Goal: Transaction & Acquisition: Purchase product/service

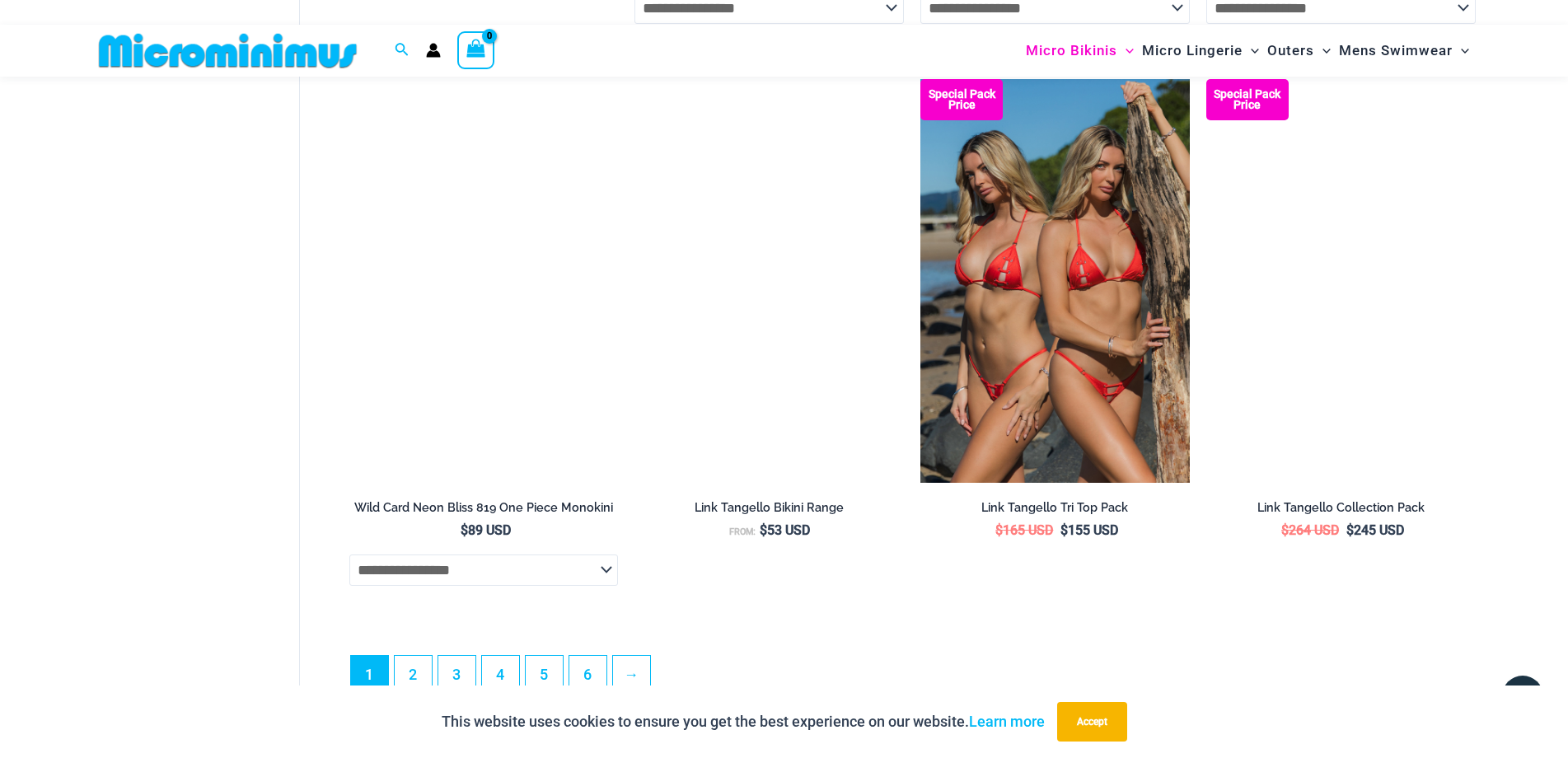
scroll to position [4815, 0]
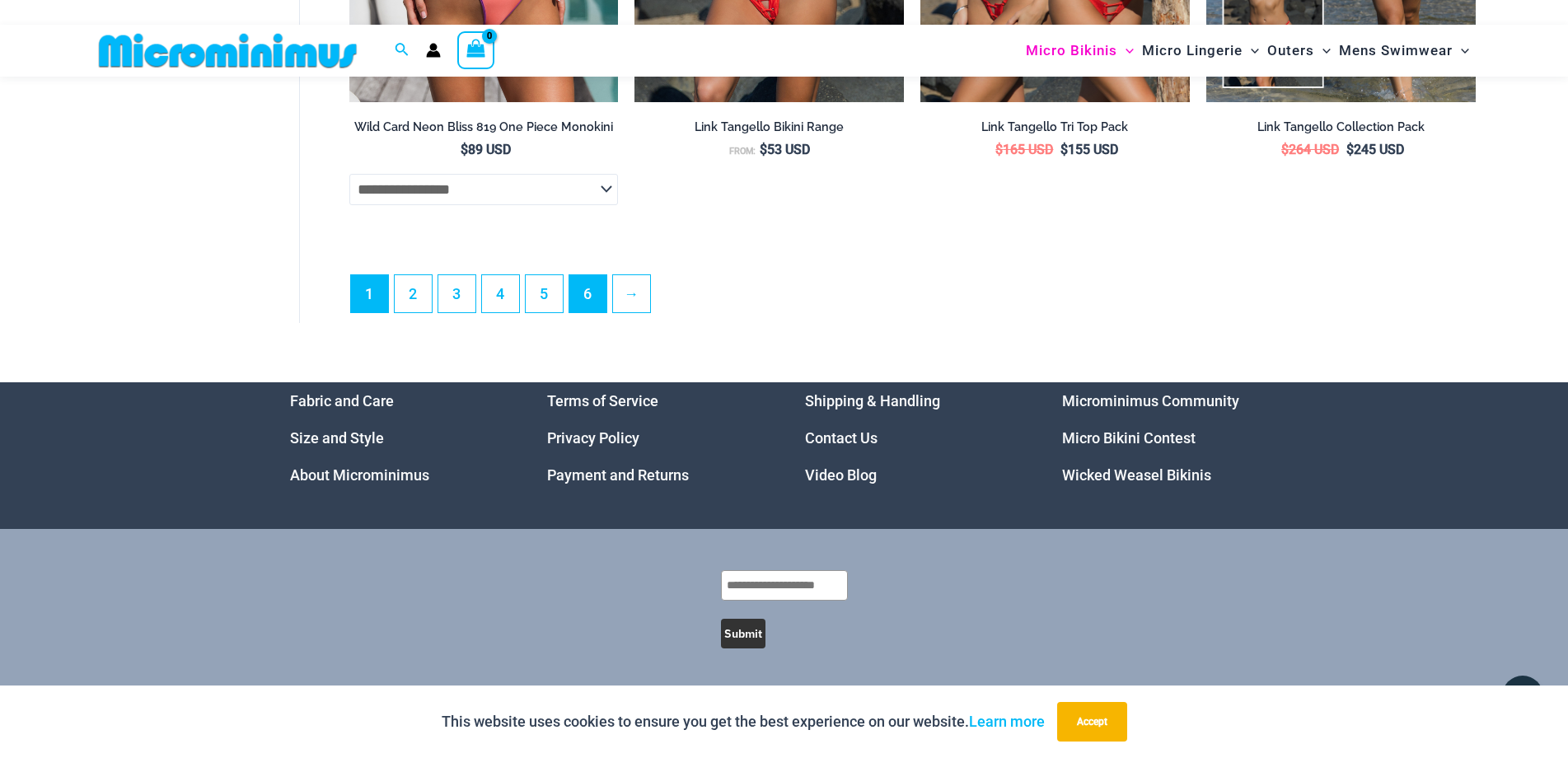
type input "**********"
click at [588, 303] on link "6" at bounding box center [587, 294] width 37 height 39
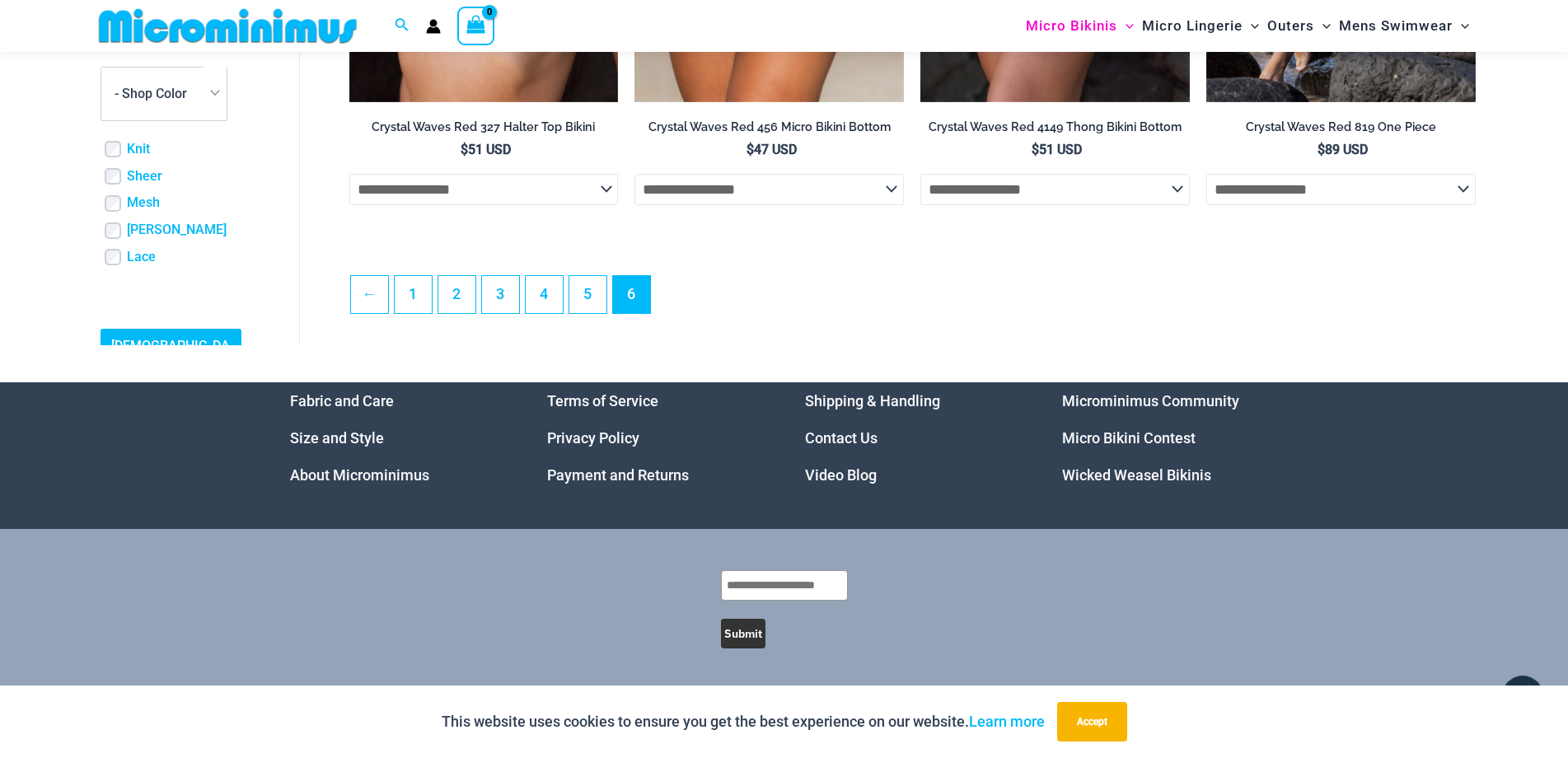
scroll to position [4467, 0]
type input "**********"
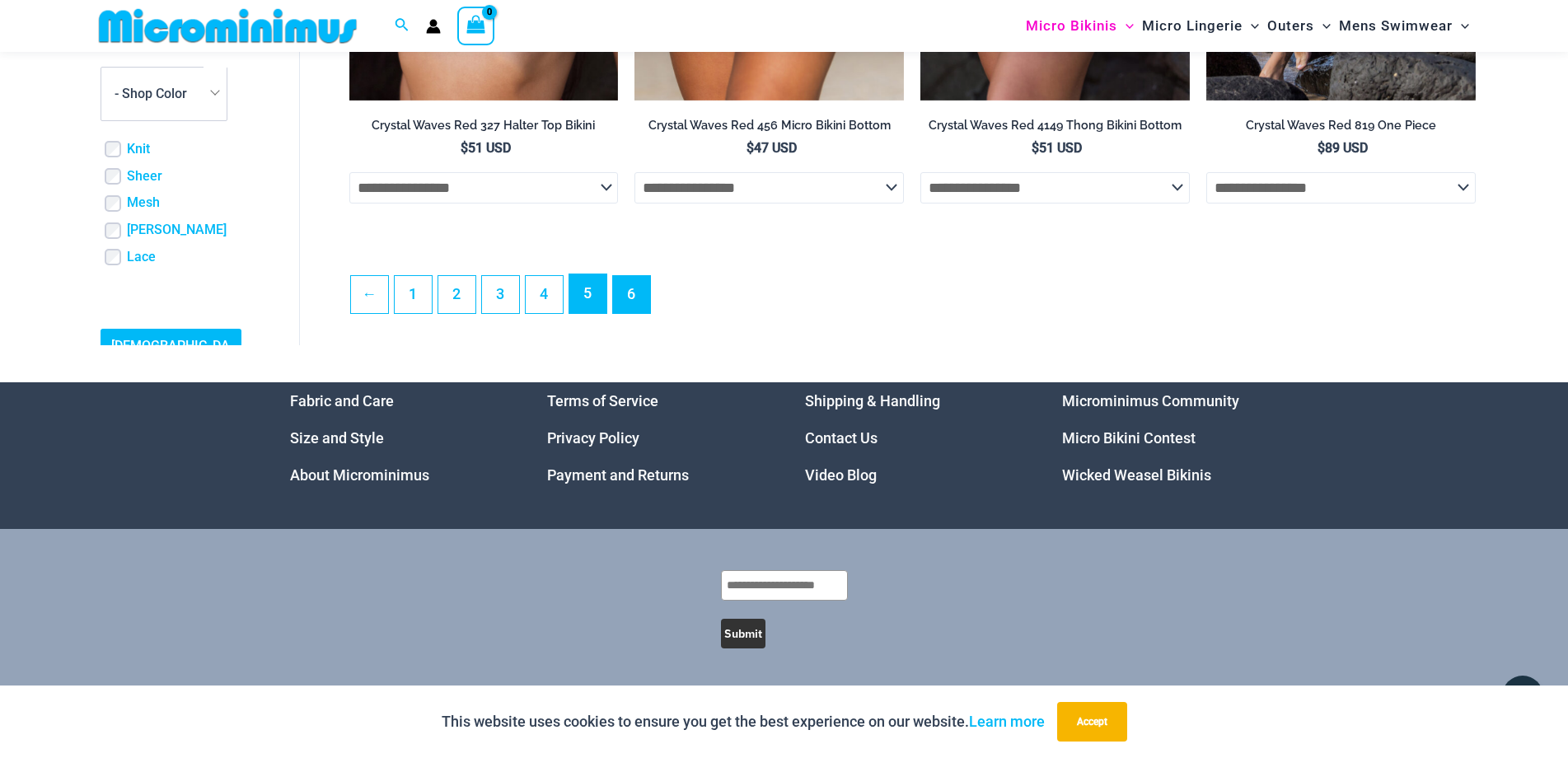
click at [593, 297] on link "5" at bounding box center [587, 294] width 37 height 39
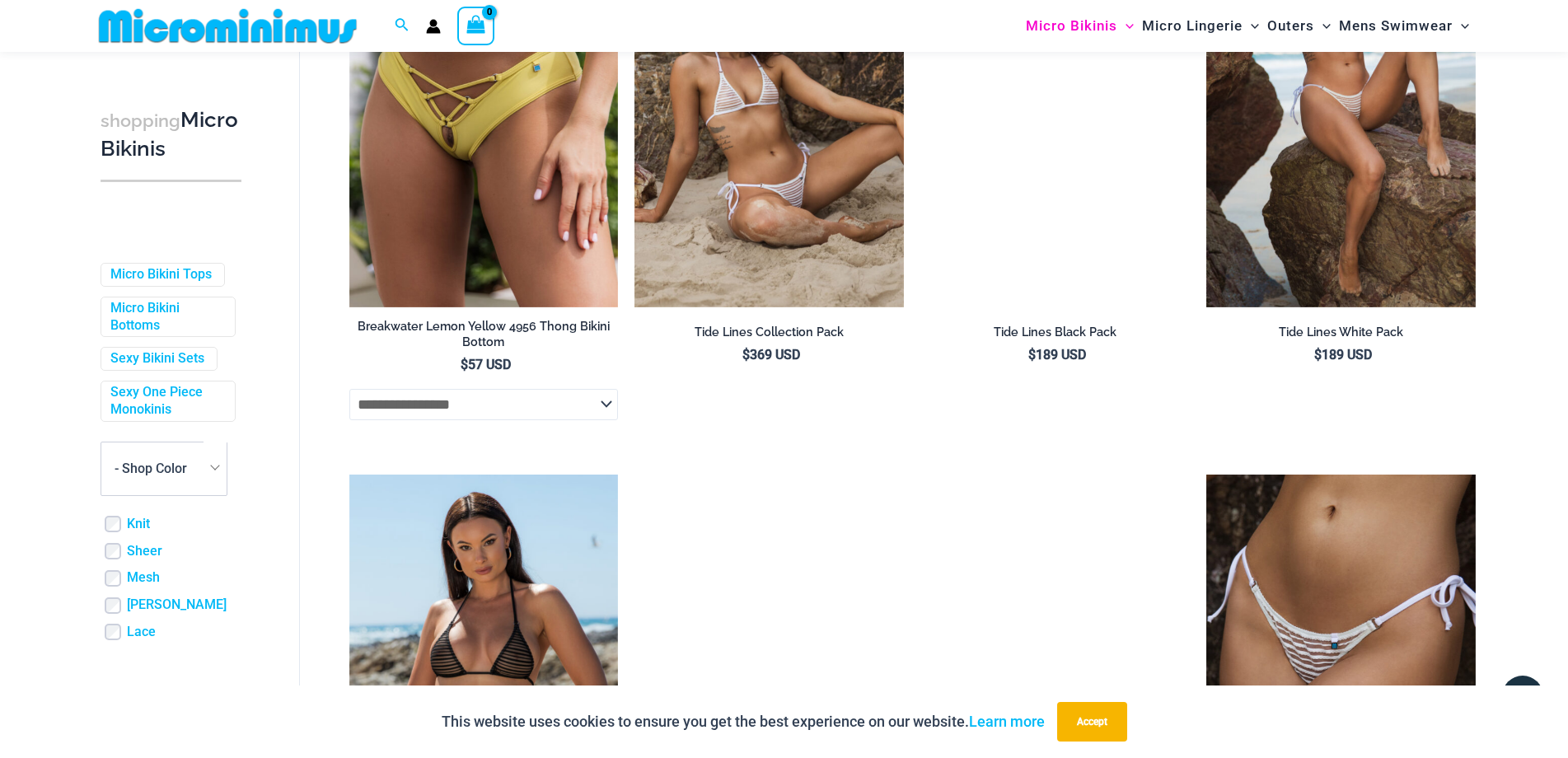
scroll to position [4022, 0]
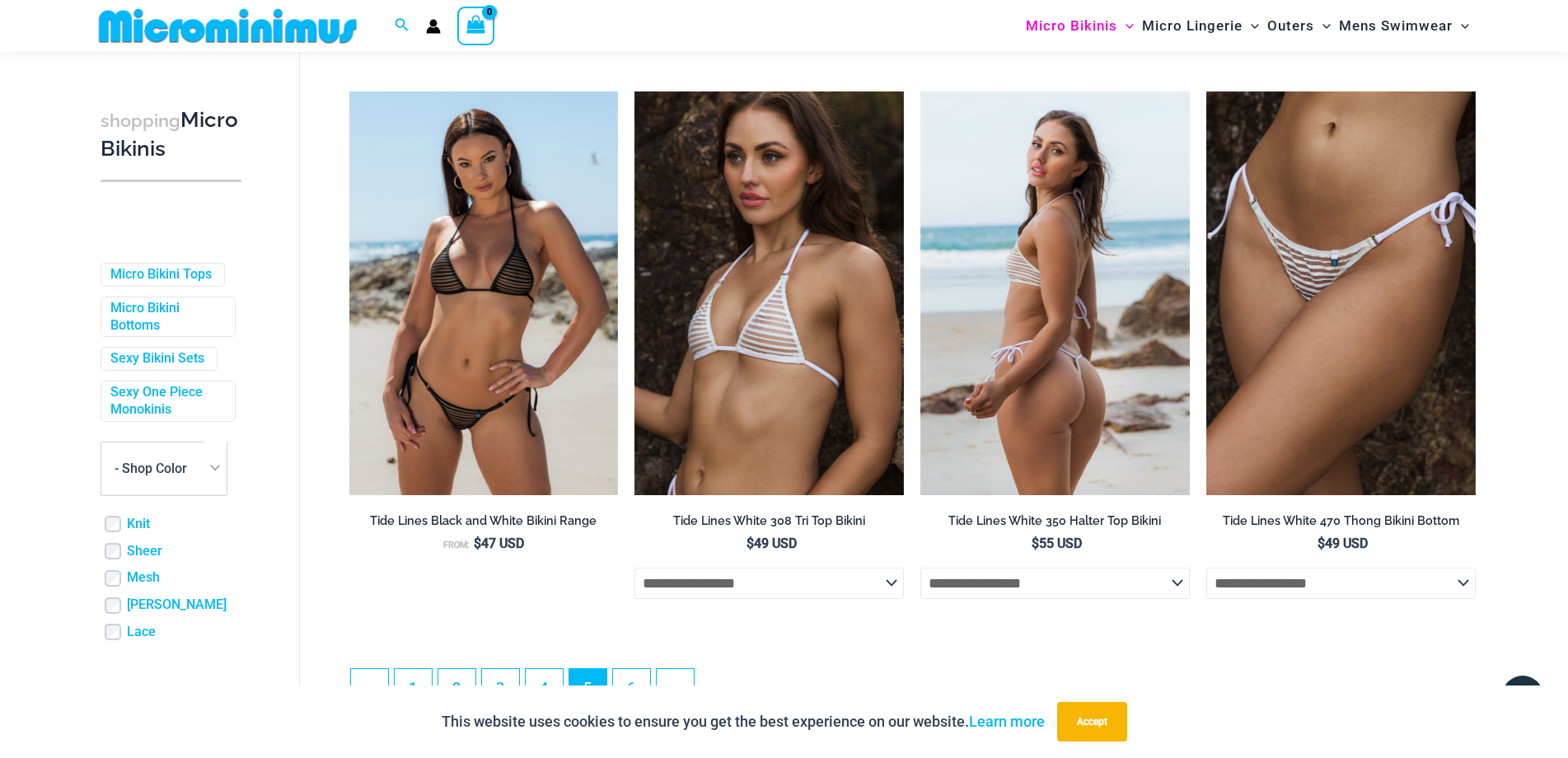
type input "**********"
click at [1041, 350] on img at bounding box center [1055, 294] width 269 height 404
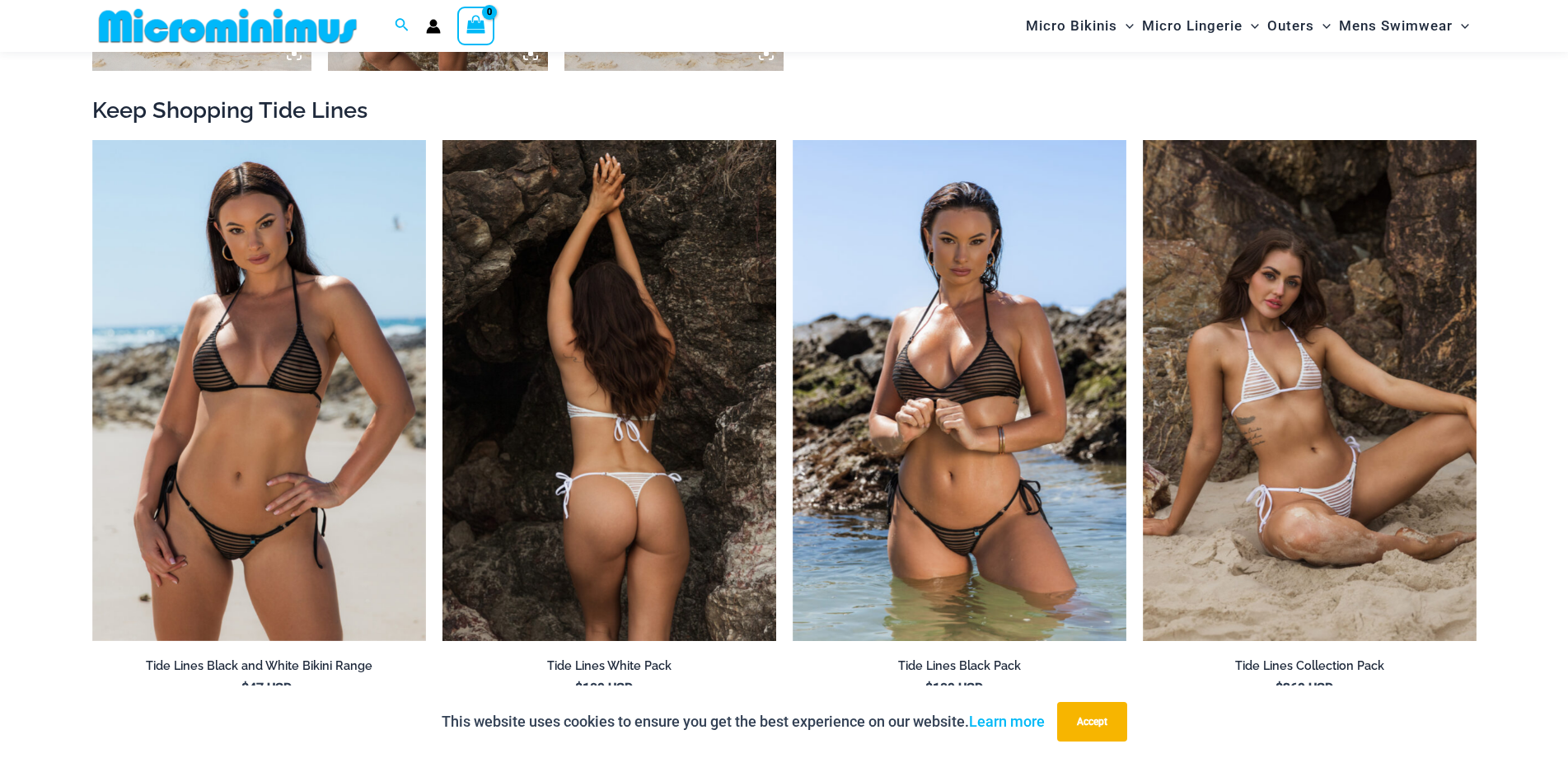
scroll to position [1810, 0]
type input "**********"
click at [667, 419] on img at bounding box center [609, 389] width 333 height 501
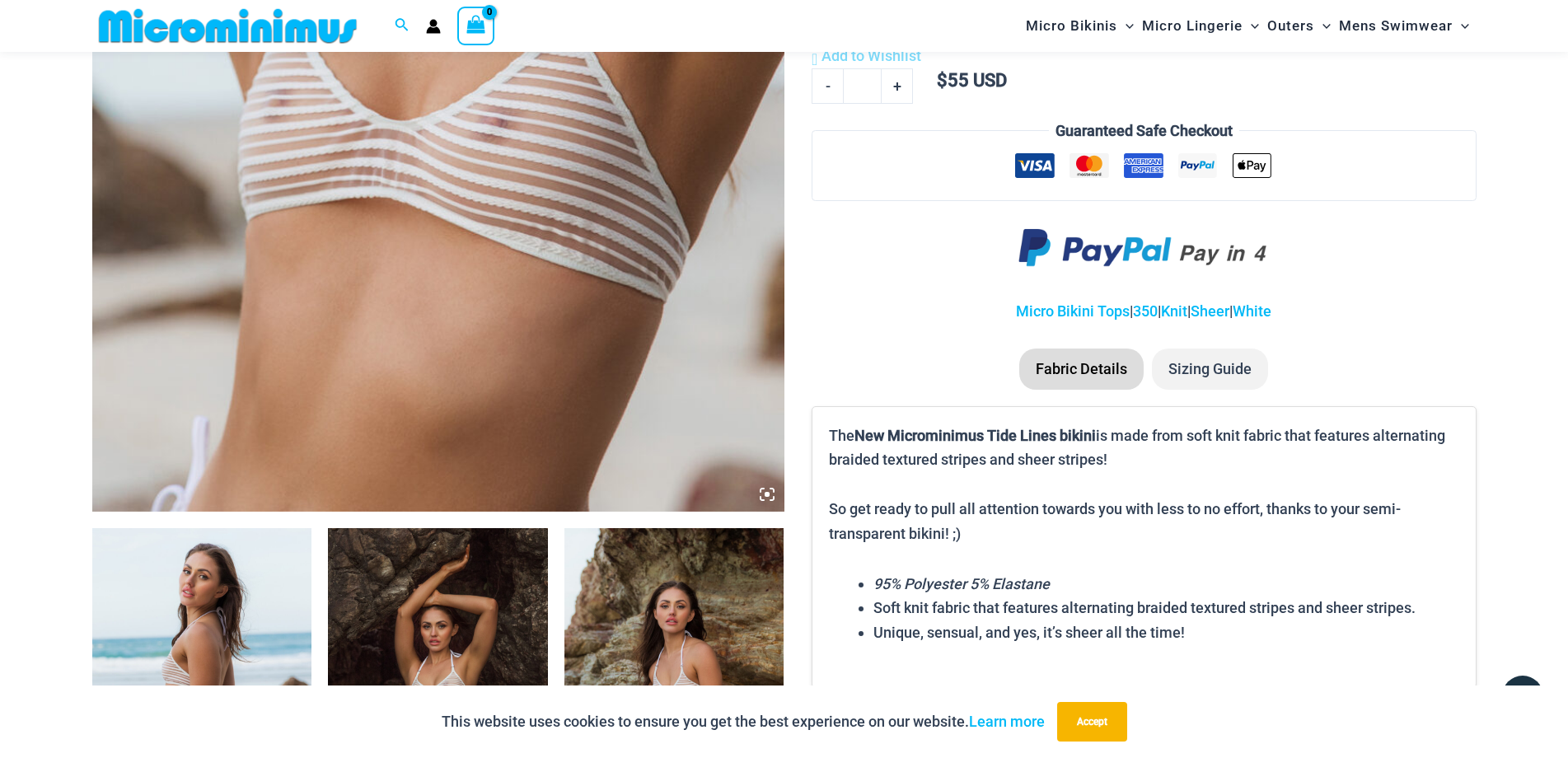
scroll to position [656, 0]
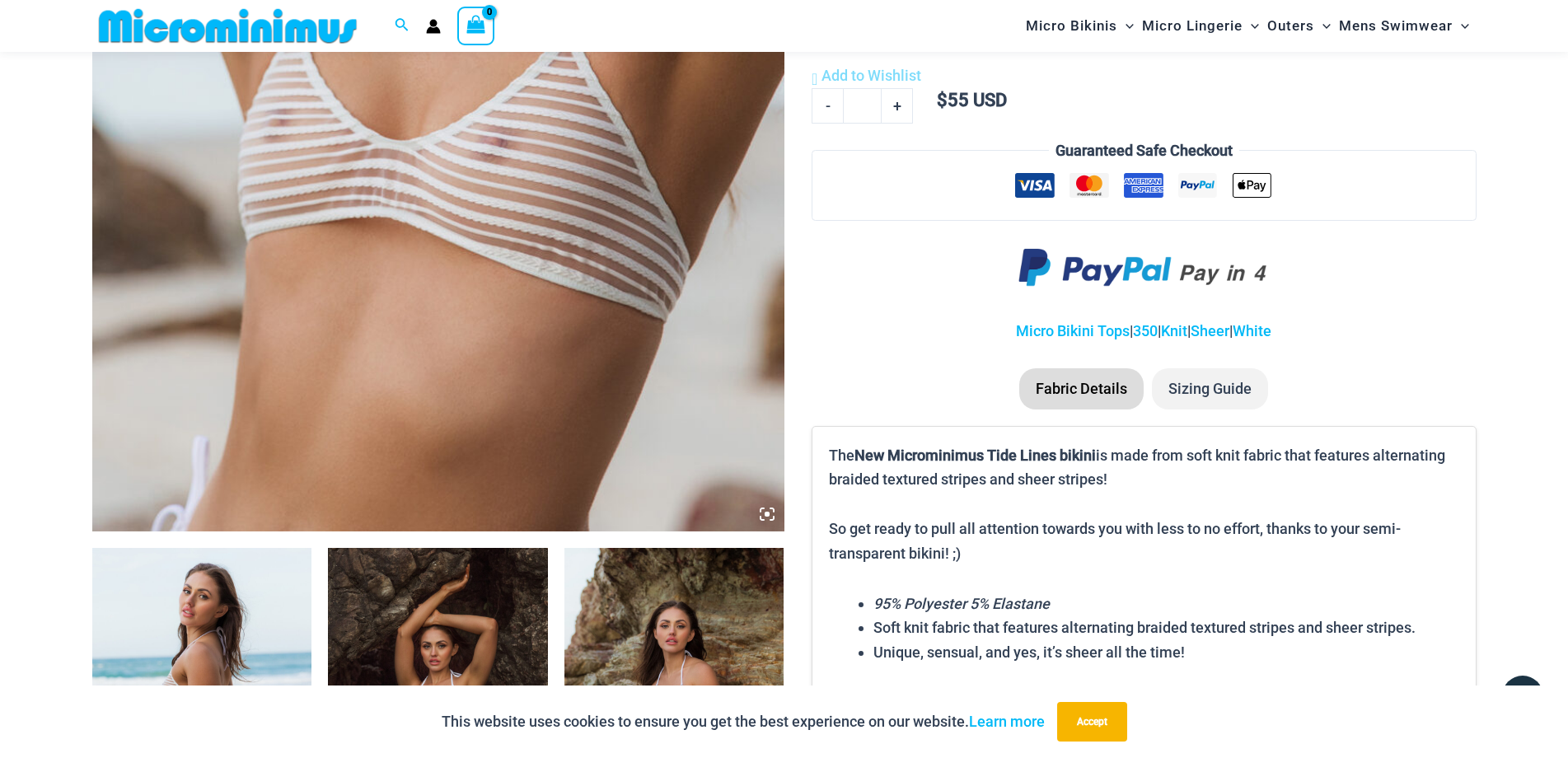
click at [476, 232] on img at bounding box center [438, 12] width 692 height 1038
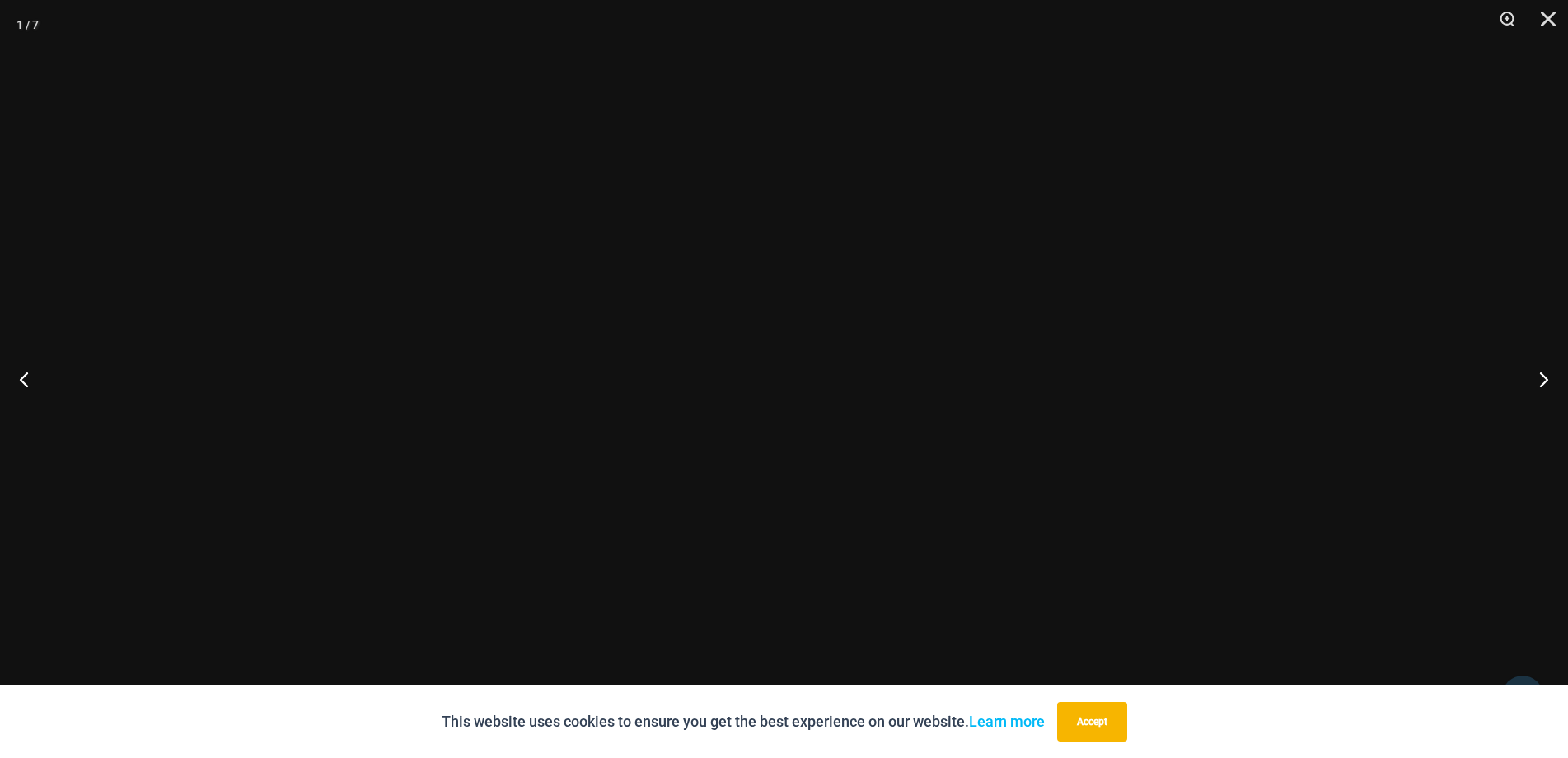
click at [797, 277] on img at bounding box center [784, 378] width 439 height 659
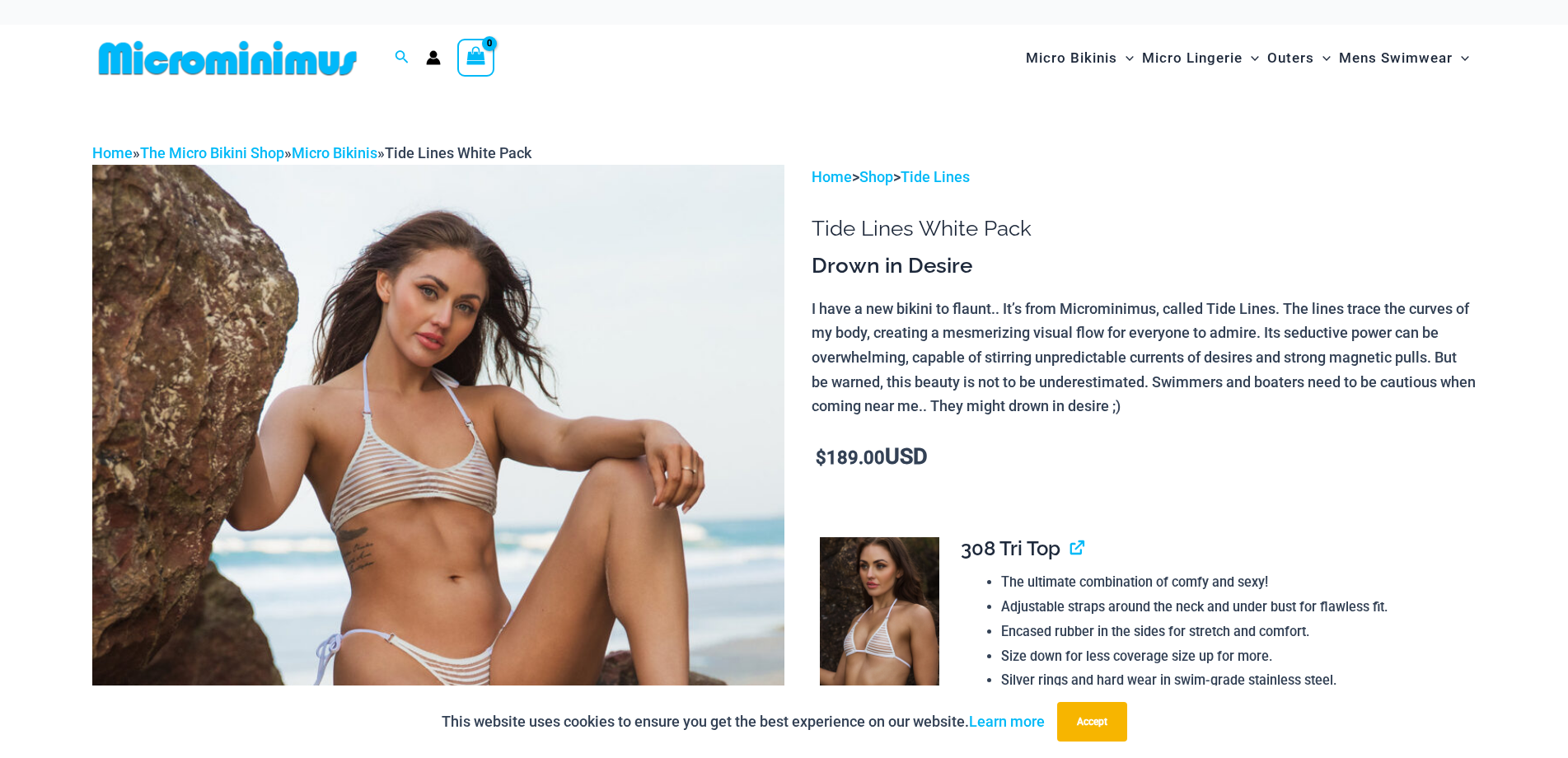
type input "**********"
click at [425, 518] on img at bounding box center [438, 684] width 692 height 1038
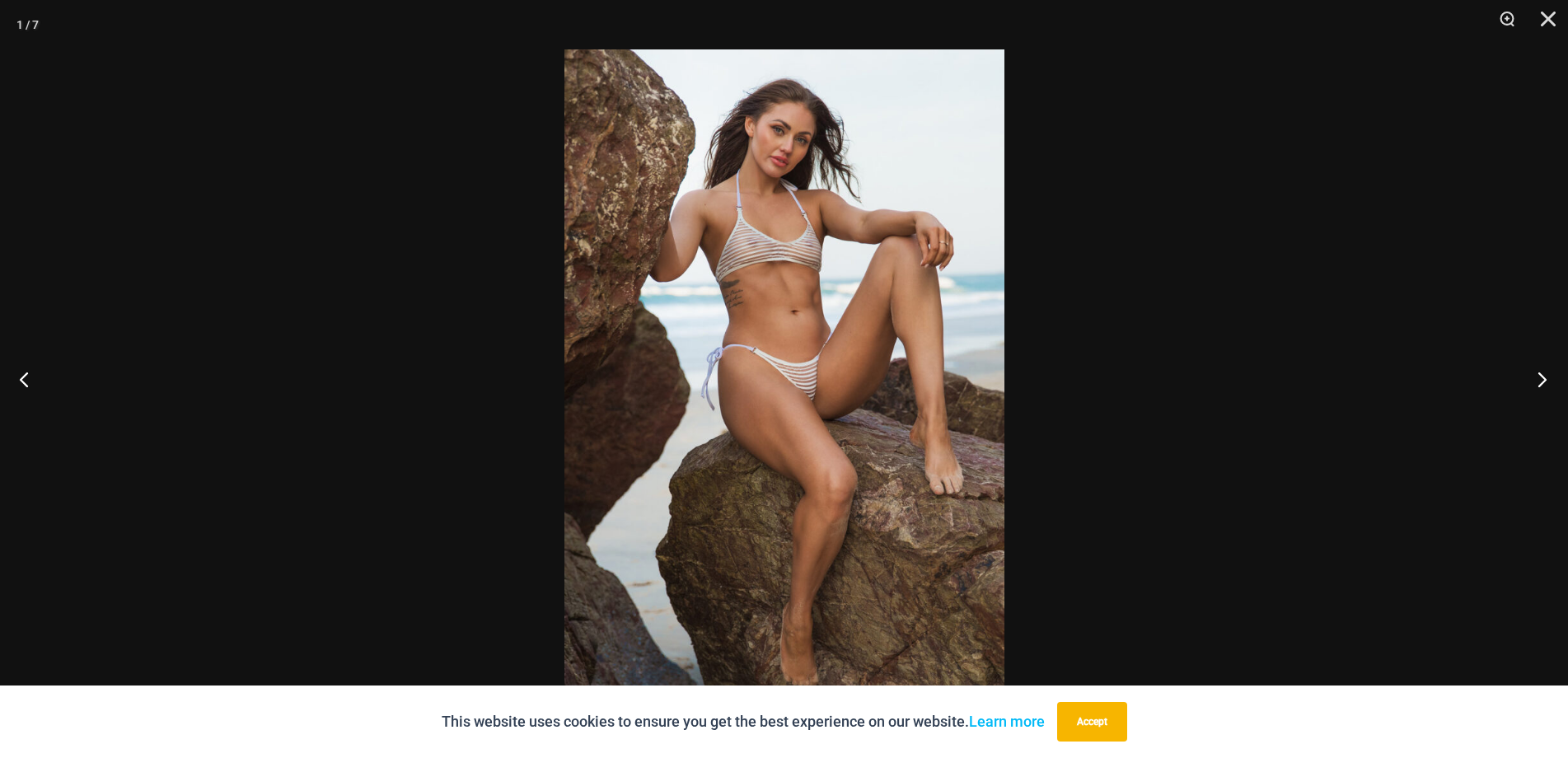
click at [1534, 366] on button "Next" at bounding box center [1537, 378] width 62 height 82
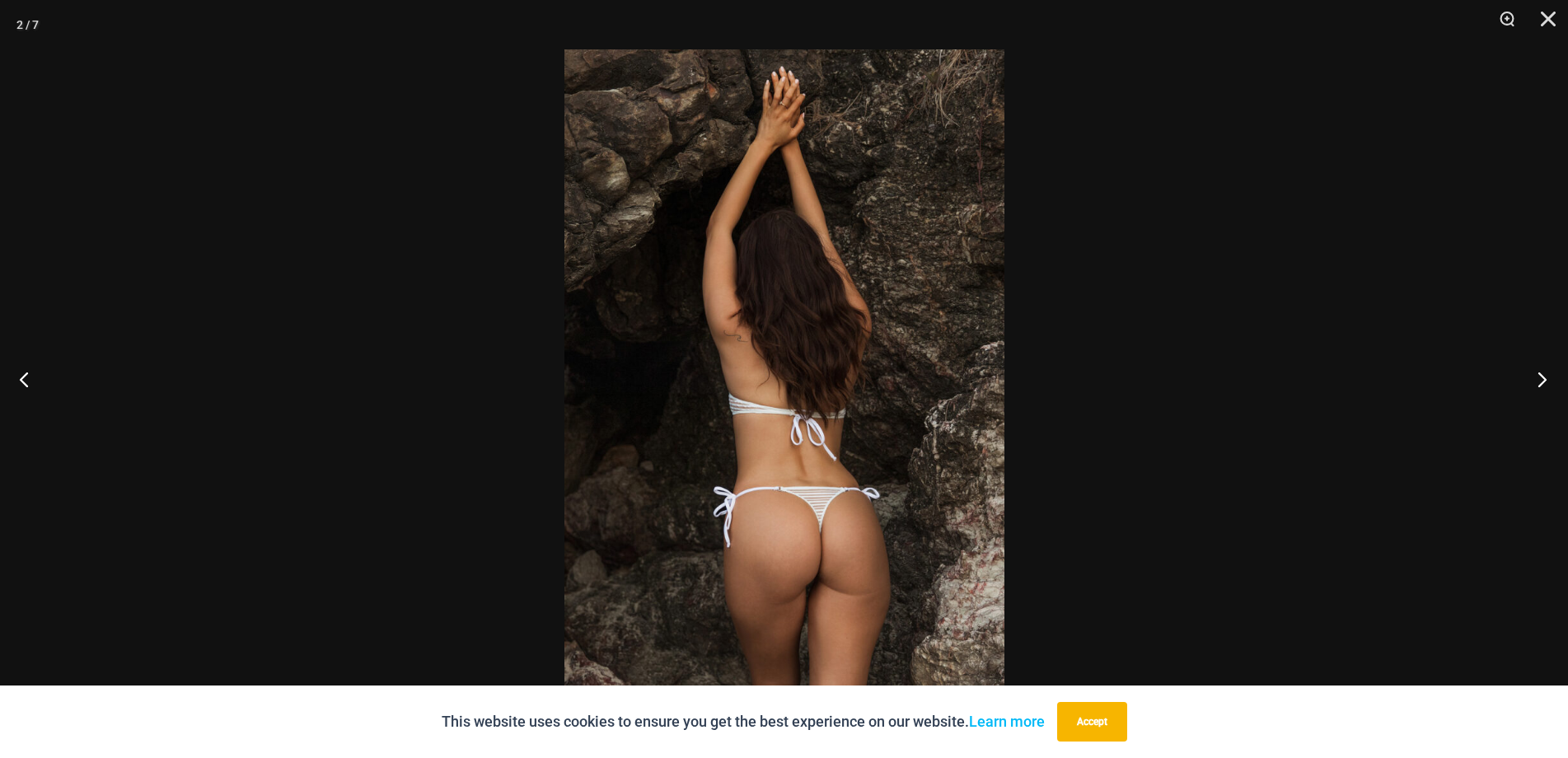
click at [1534, 366] on button "Next" at bounding box center [1537, 378] width 62 height 82
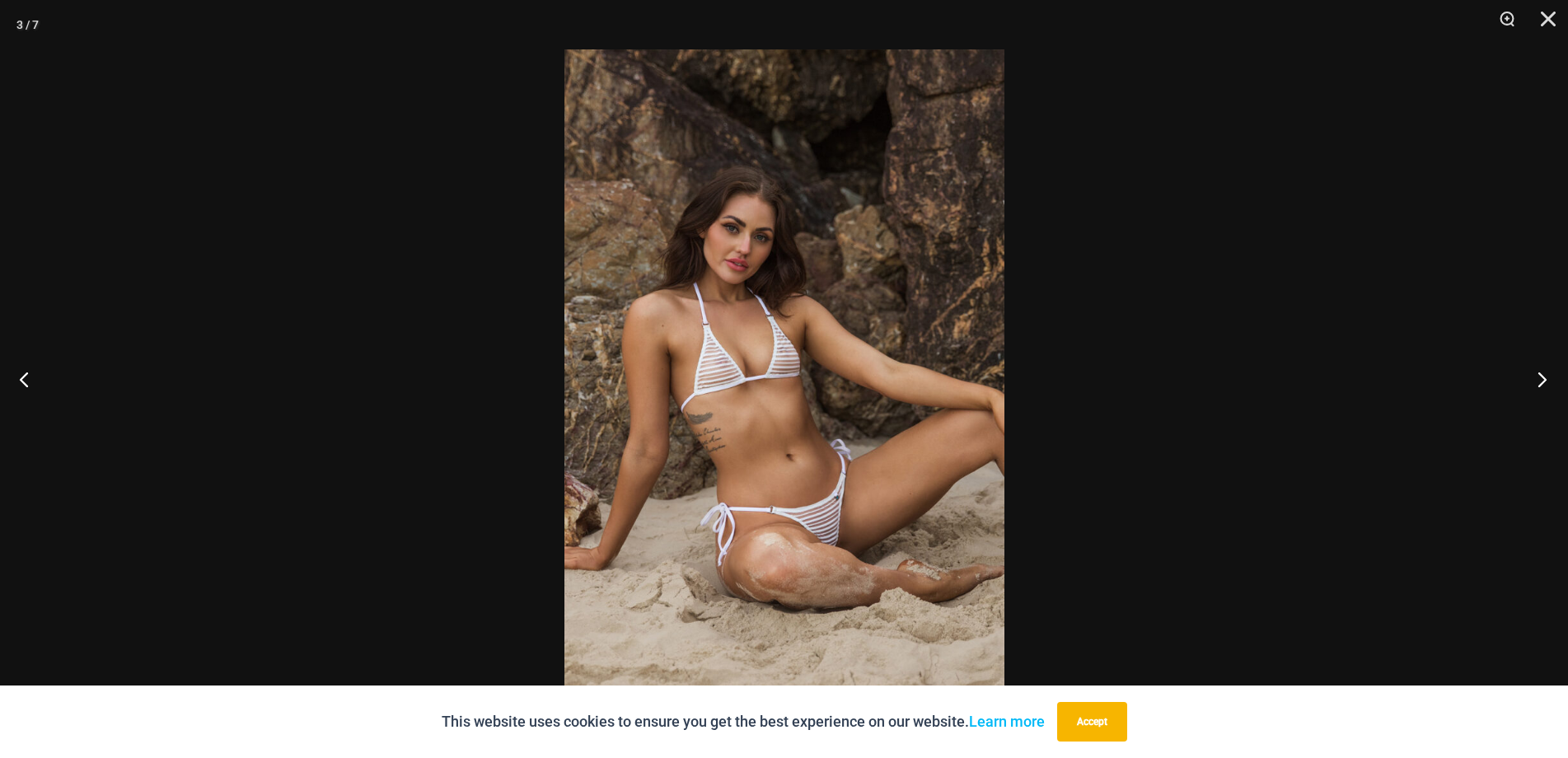
click at [1534, 366] on button "Next" at bounding box center [1537, 378] width 62 height 82
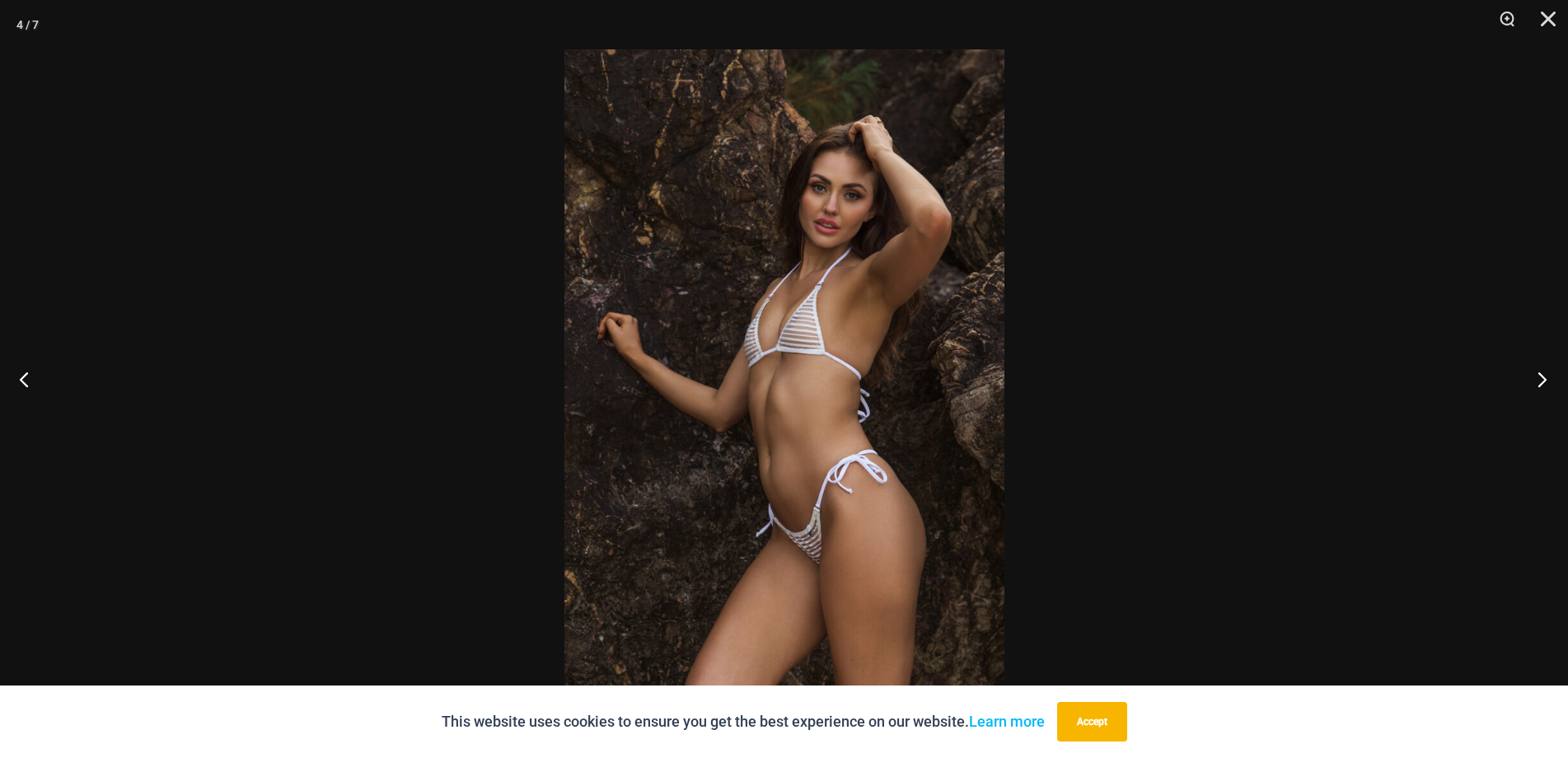
click at [1534, 366] on button "Next" at bounding box center [1537, 378] width 62 height 82
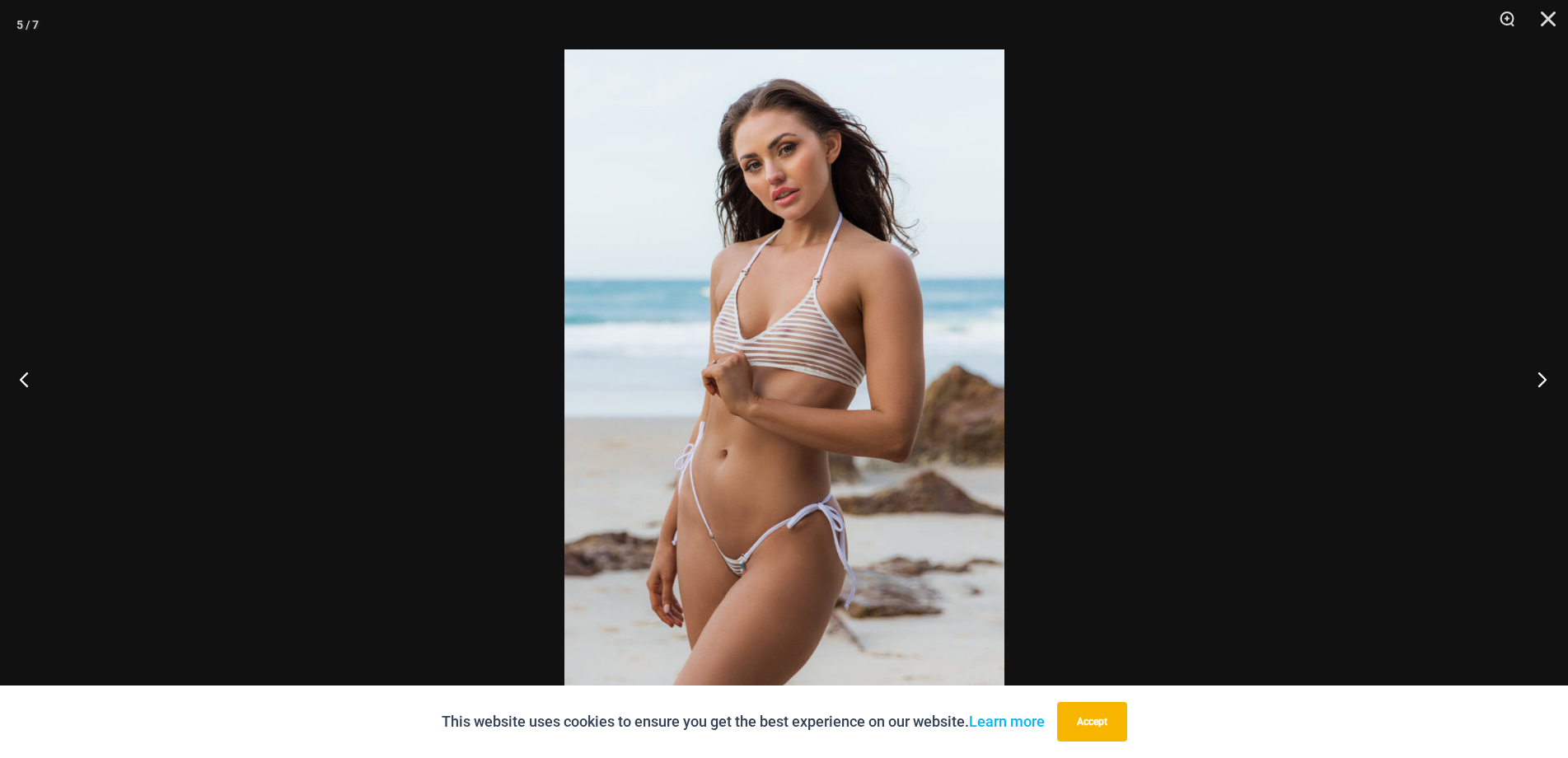
click at [1534, 366] on button "Next" at bounding box center [1537, 378] width 62 height 82
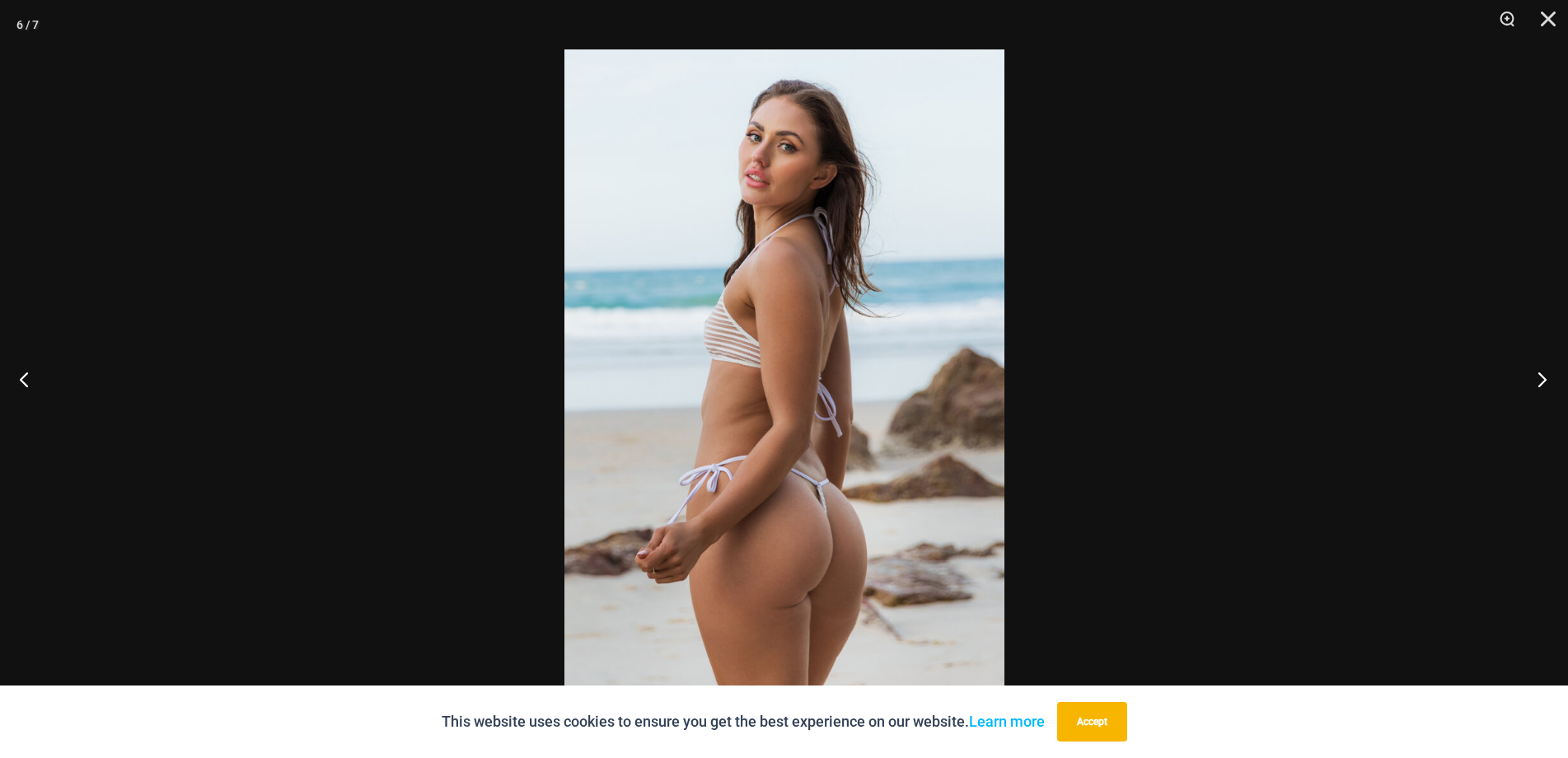
click at [1534, 366] on button "Next" at bounding box center [1537, 378] width 62 height 82
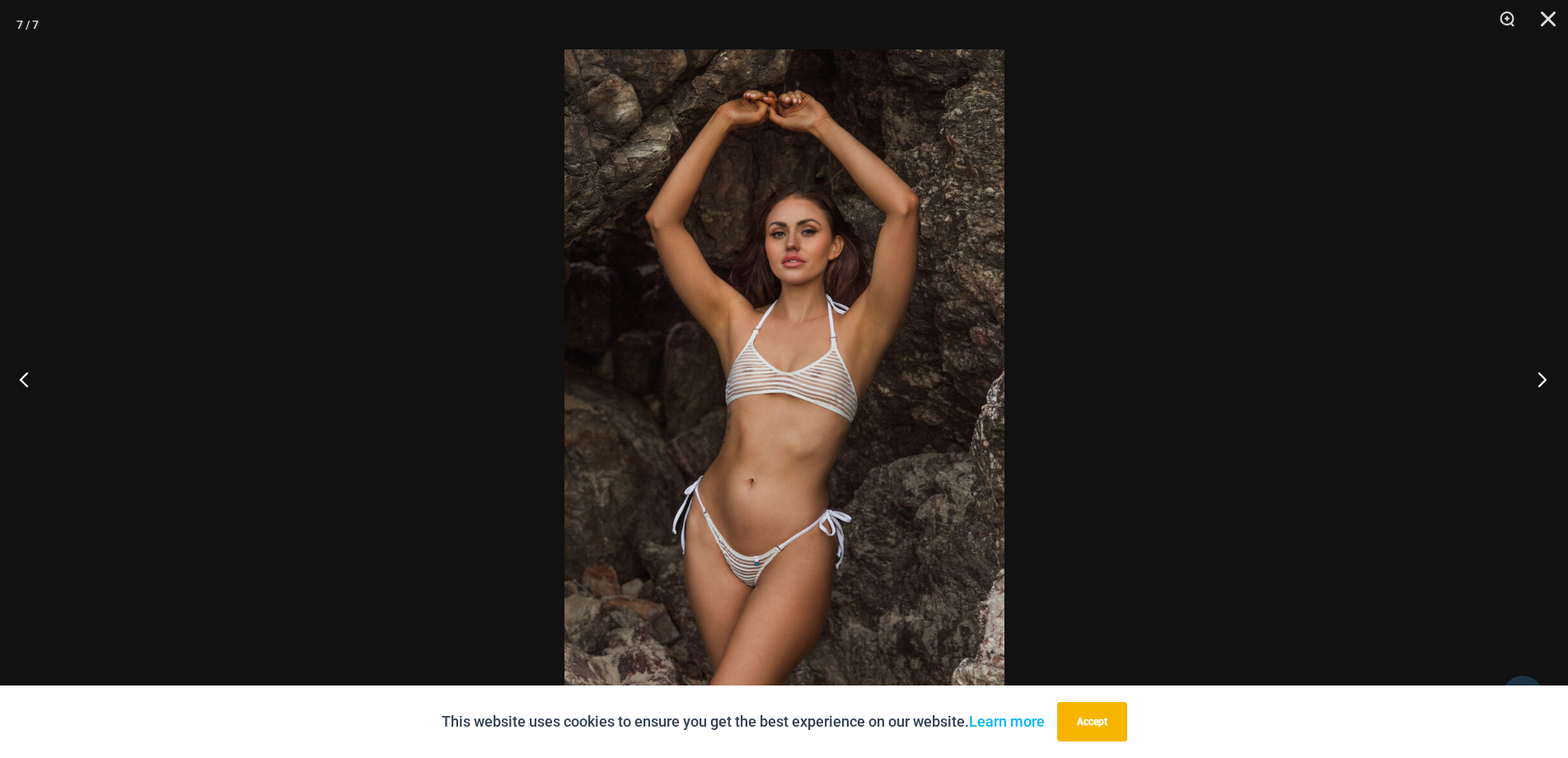
click at [1534, 366] on button "Next" at bounding box center [1537, 378] width 62 height 82
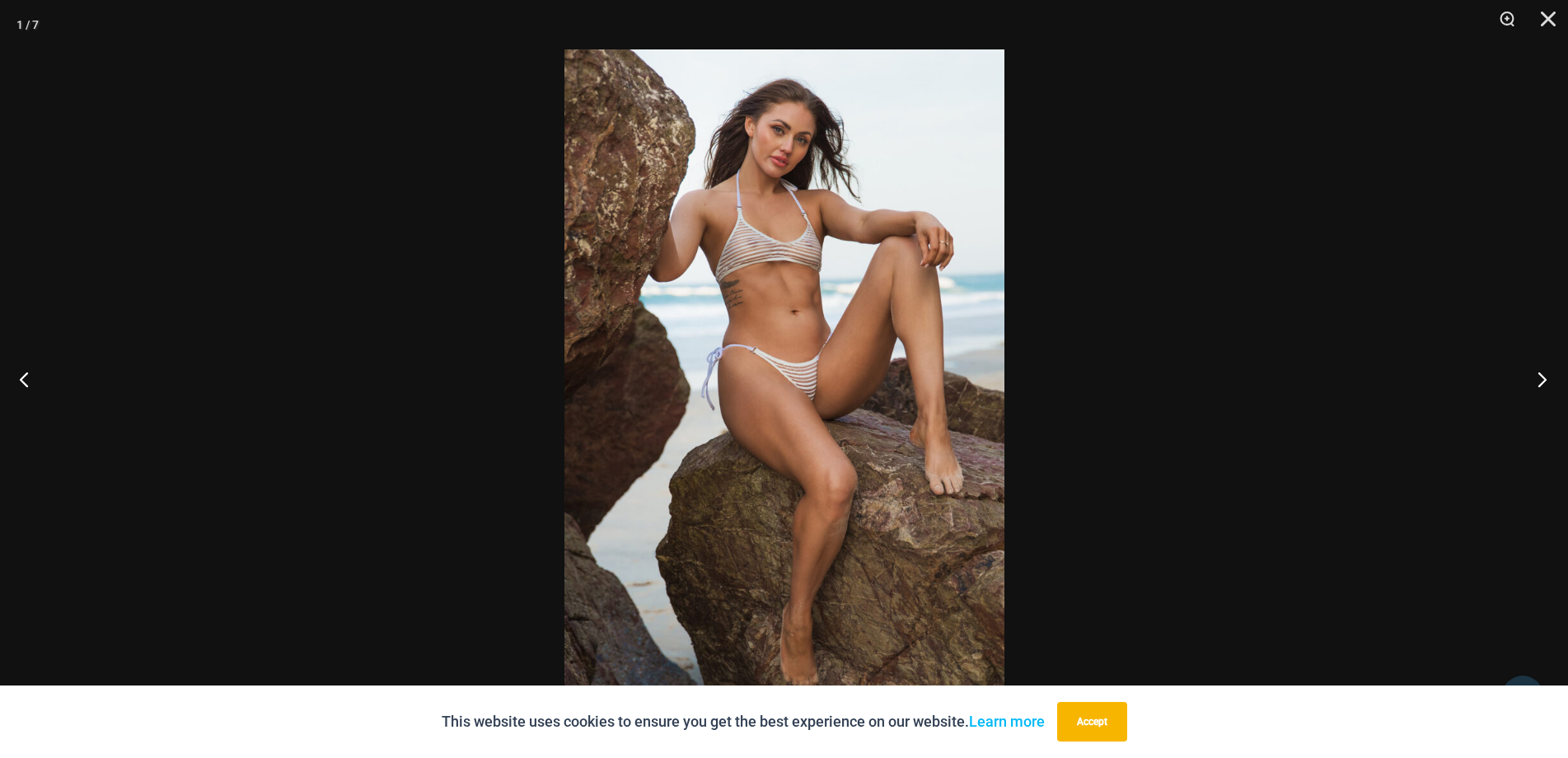
click at [1534, 366] on button "Next" at bounding box center [1537, 378] width 62 height 82
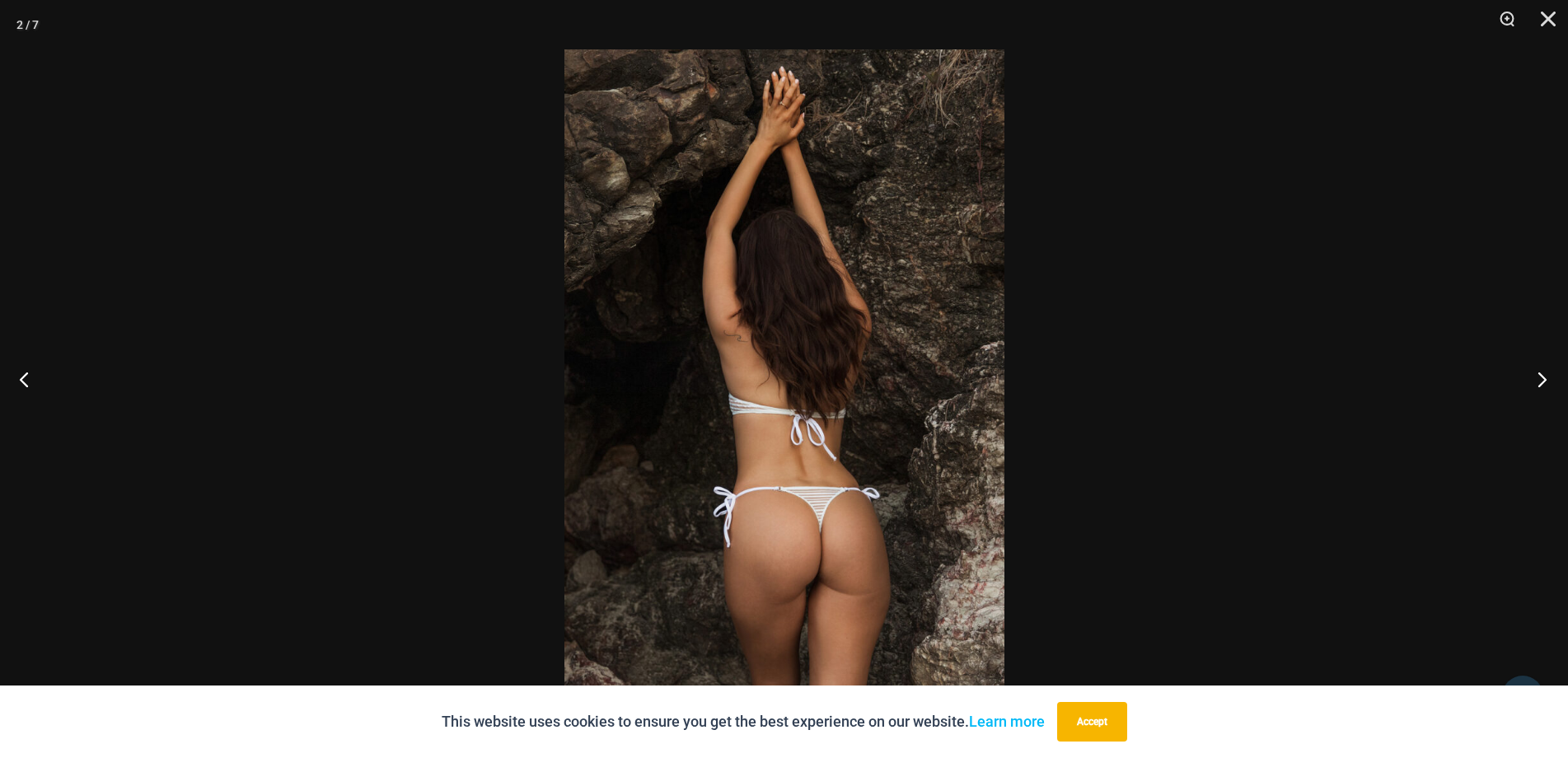
click at [1534, 366] on button "Next" at bounding box center [1537, 378] width 62 height 82
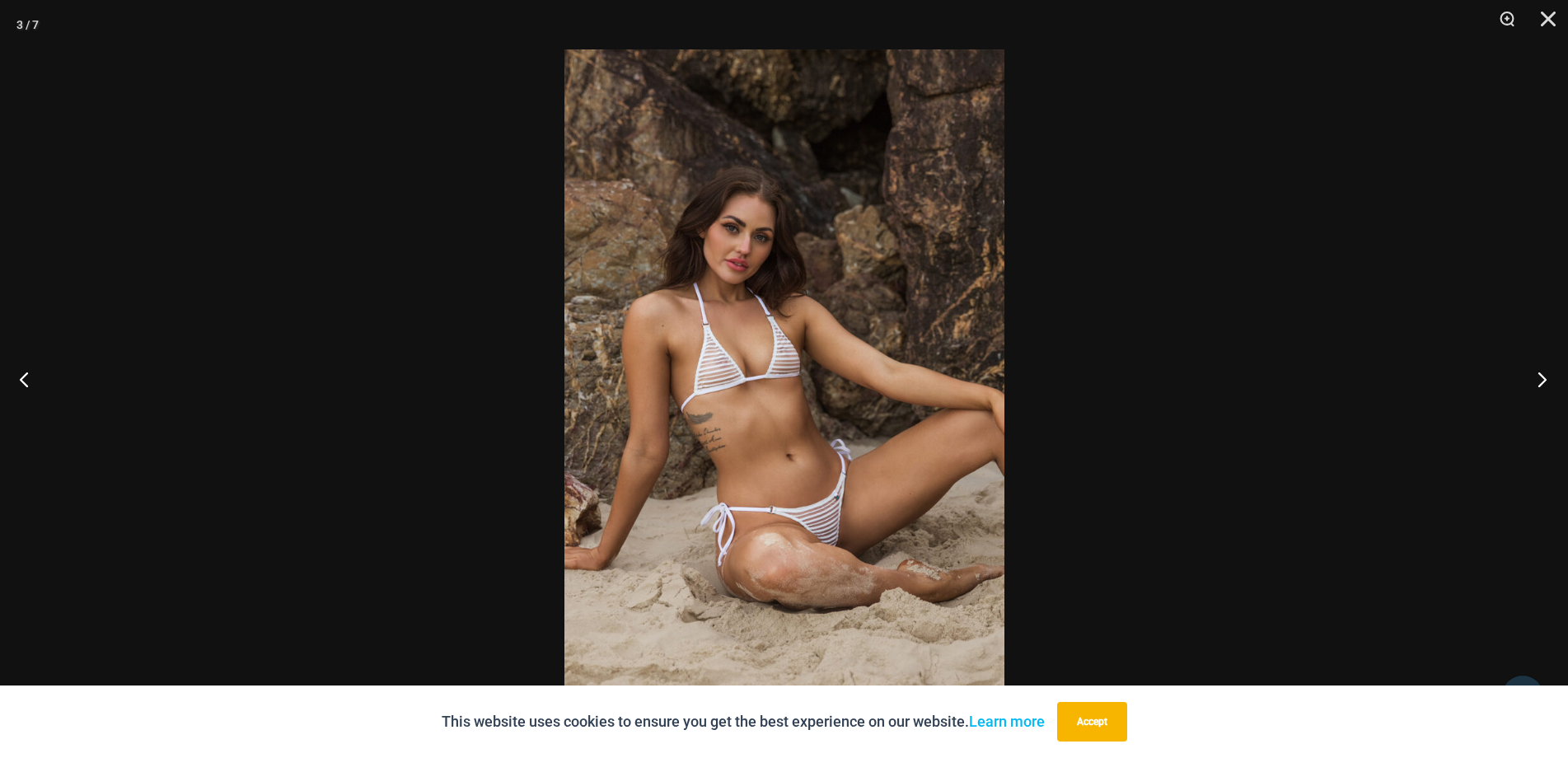
click at [1534, 366] on button "Next" at bounding box center [1537, 378] width 62 height 82
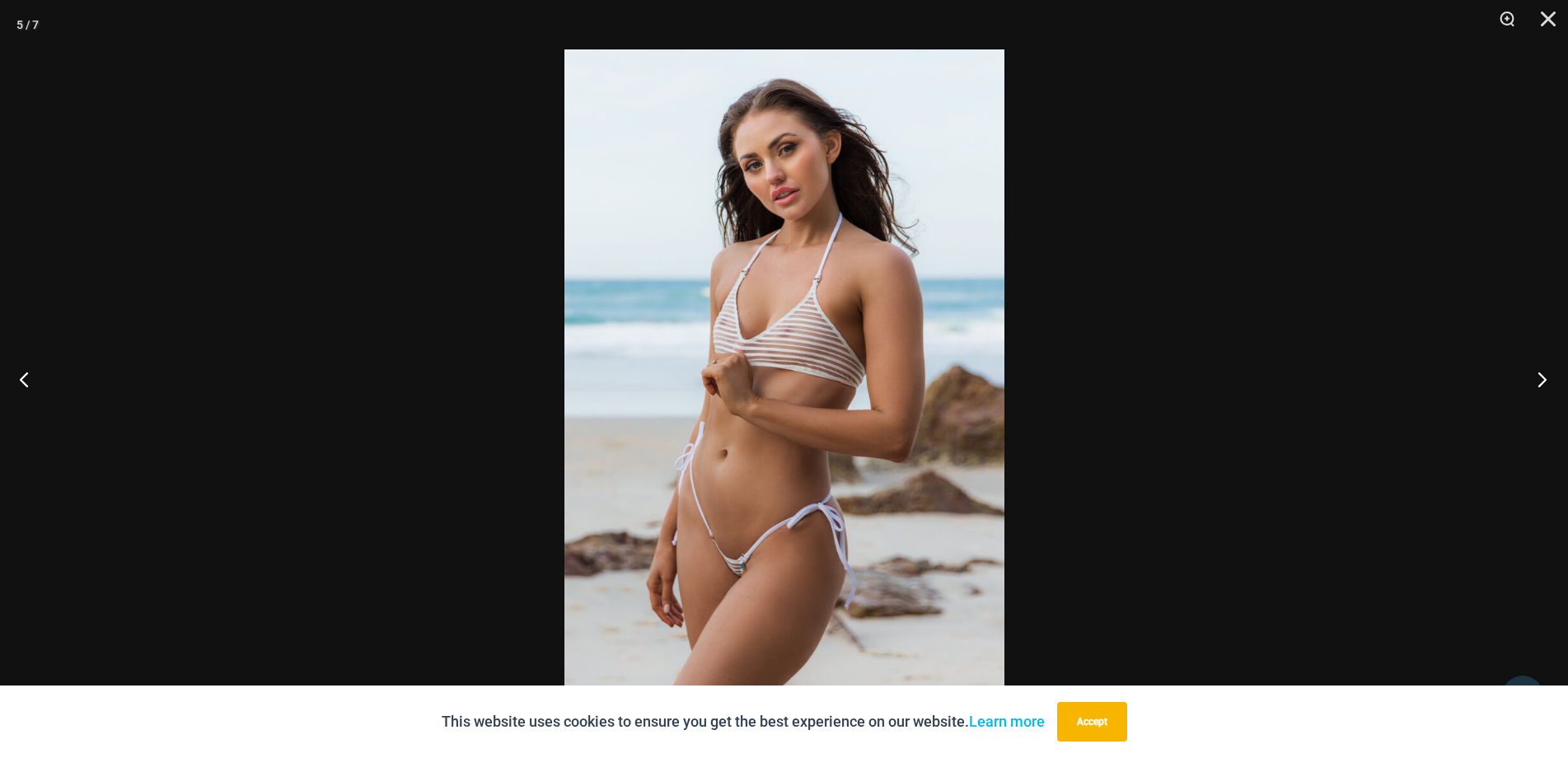
click at [1534, 366] on button "Next" at bounding box center [1537, 378] width 62 height 82
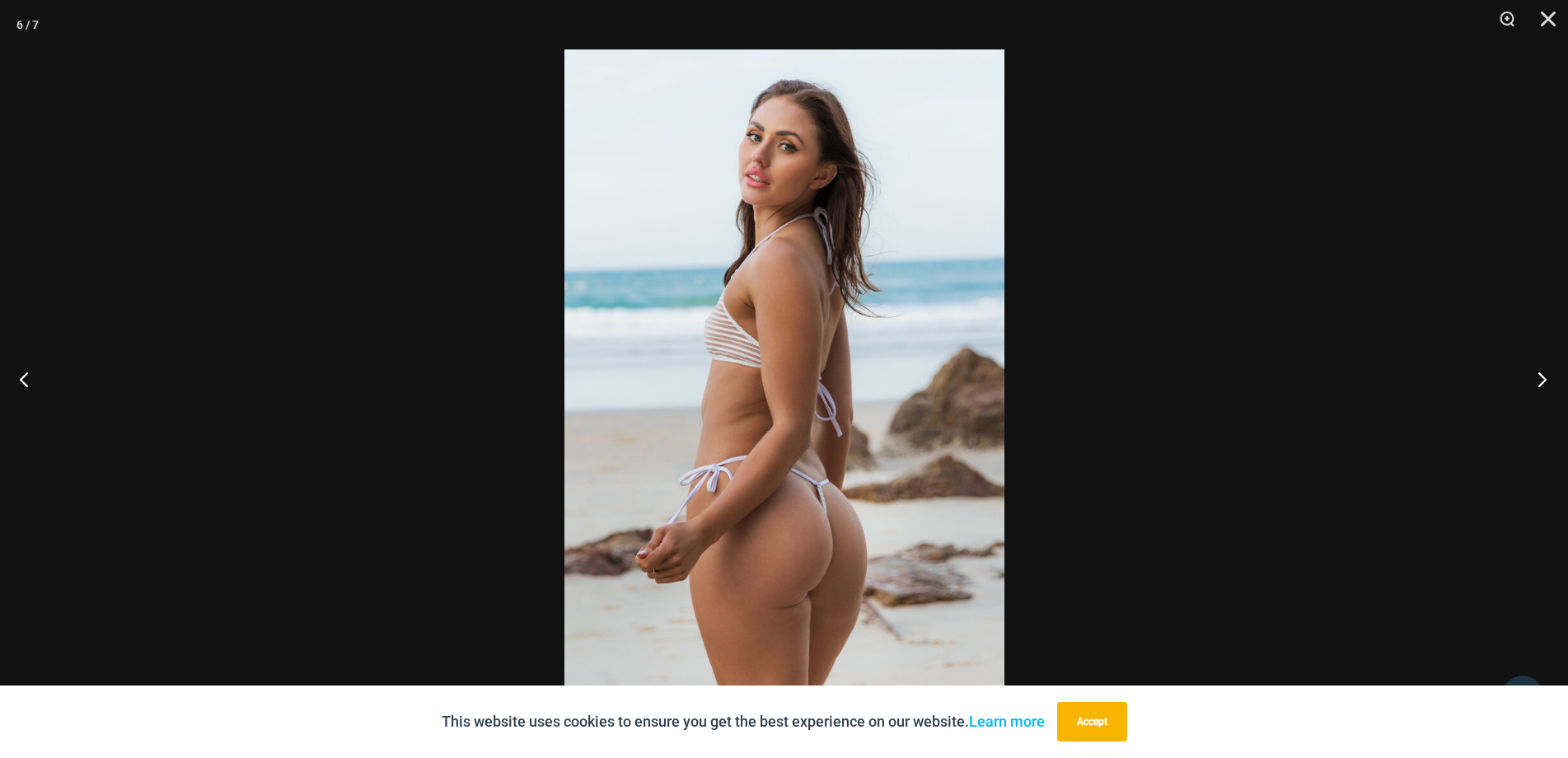
click at [1534, 366] on button "Next" at bounding box center [1537, 378] width 62 height 82
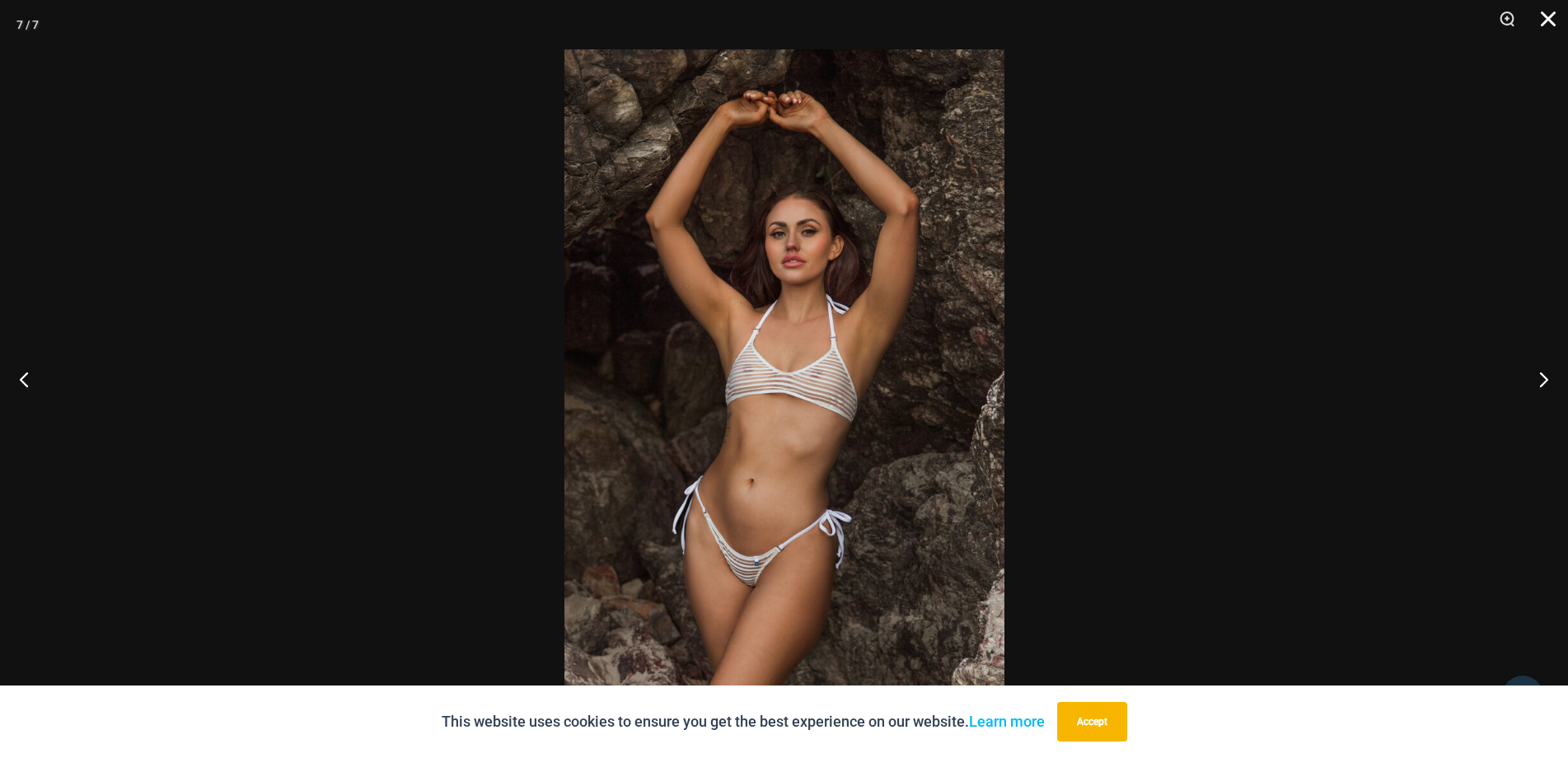
click at [1548, 15] on button "Close" at bounding box center [1542, 24] width 41 height 49
